Goal: Task Accomplishment & Management: Use online tool/utility

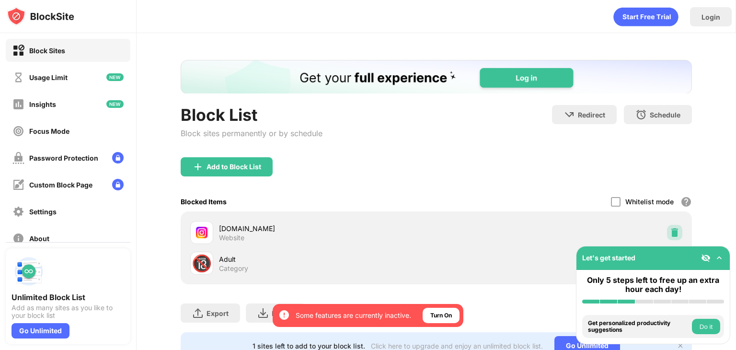
click at [670, 228] on img at bounding box center [675, 233] width 10 height 10
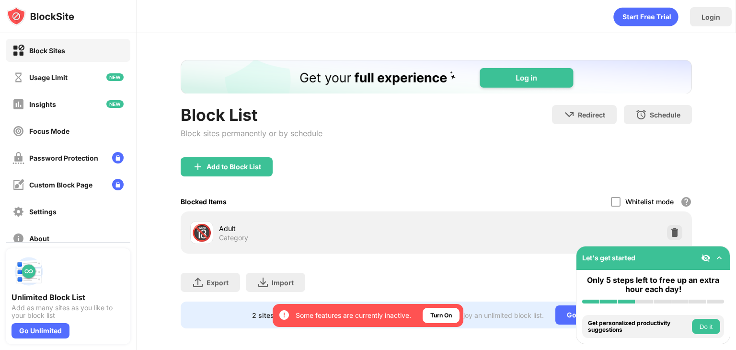
click at [213, 182] on div "Add to Block List" at bounding box center [436, 174] width 511 height 34
click at [214, 163] on div "Add to Block List" at bounding box center [233, 167] width 55 height 8
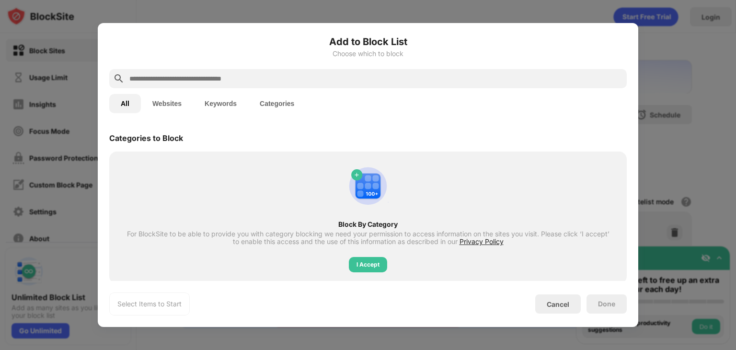
click at [219, 78] on input "text" at bounding box center [375, 78] width 494 height 11
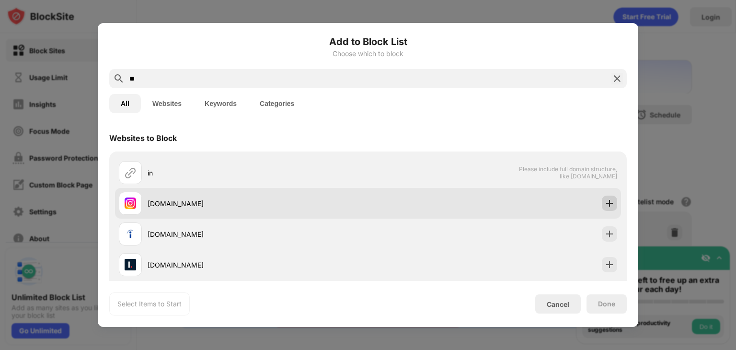
type input "**"
click at [604, 204] on img at bounding box center [609, 203] width 10 height 10
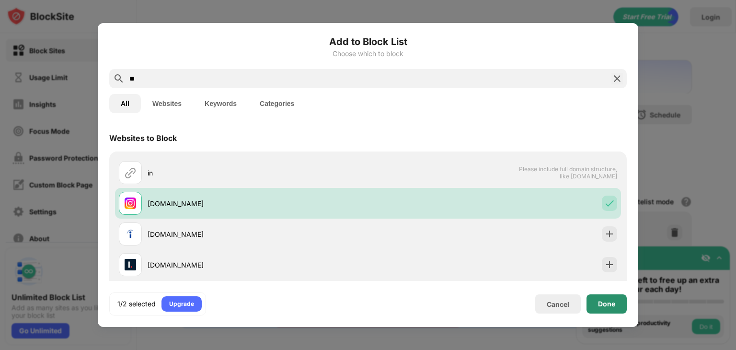
click at [607, 300] on div "Done" at bounding box center [606, 304] width 17 height 8
